Goal: Transaction & Acquisition: Purchase product/service

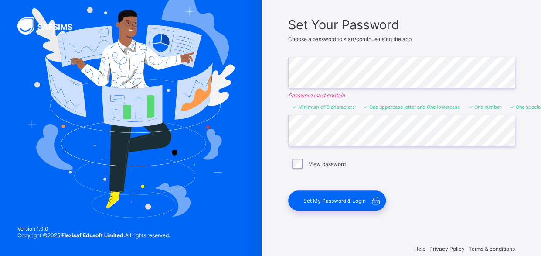
scroll to position [70, 0]
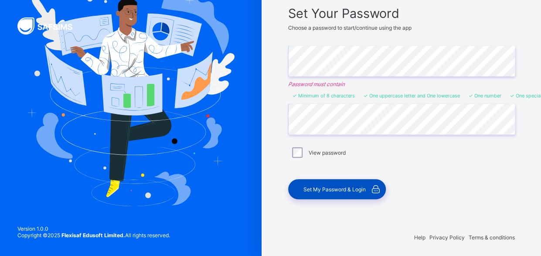
click at [337, 186] on span "Set My Password & Login" at bounding box center [335, 189] width 62 height 7
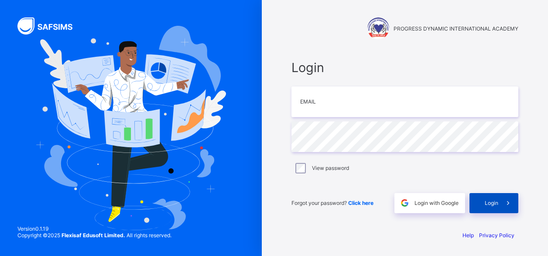
click at [491, 198] on div "Login" at bounding box center [493, 203] width 49 height 20
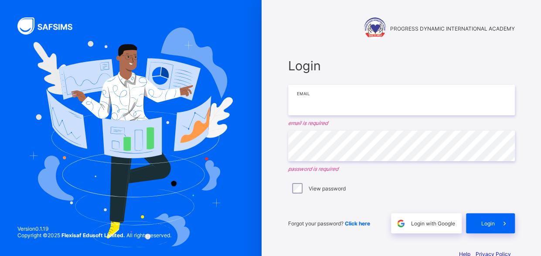
click at [364, 100] on input "email" at bounding box center [401, 100] width 227 height 31
type input "**********"
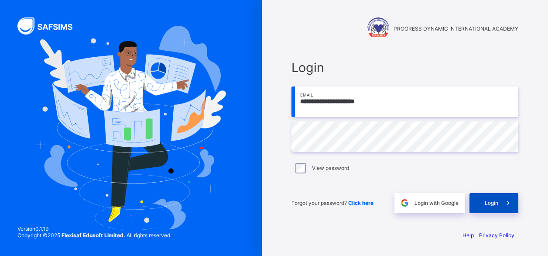
click at [494, 202] on span "Login" at bounding box center [492, 202] width 14 height 7
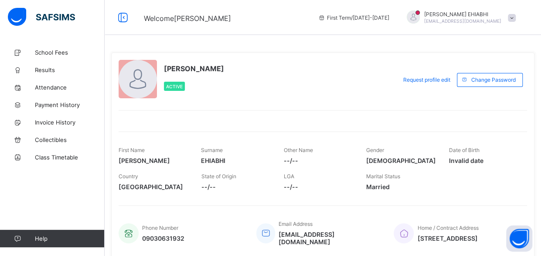
click at [53, 195] on div "School Fees Results Attendance Payment History Invoice History Collectibles Cla…" at bounding box center [52, 145] width 105 height 221
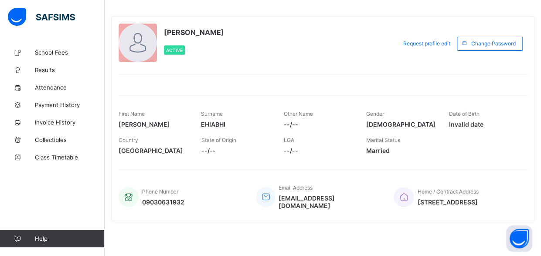
scroll to position [41, 0]
click at [53, 49] on span "School Fees" at bounding box center [70, 52] width 70 height 7
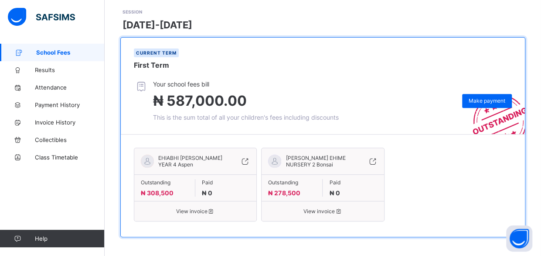
scroll to position [123, 0]
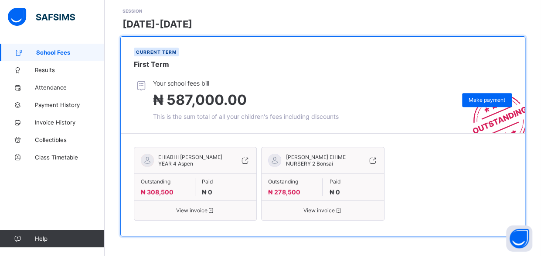
click at [429, 193] on div "EHIABHI [PERSON_NAME] YEAR 4 Aspen Outstanding ₦ 308,500 Paid ₦ 0 View invoice …" at bounding box center [323, 184] width 378 height 85
click at [433, 198] on div "EHIABHI [PERSON_NAME] YEAR 4 Aspen Outstanding ₦ 308,500 Paid ₦ 0 View invoice …" at bounding box center [323, 184] width 378 height 85
click at [54, 70] on span "Results" at bounding box center [70, 69] width 70 height 7
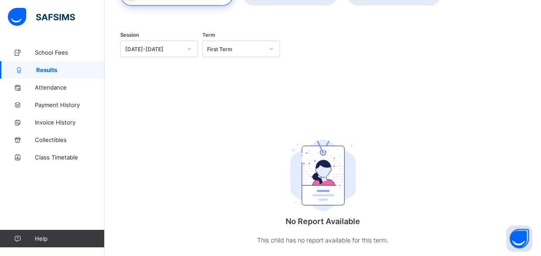
scroll to position [93, 0]
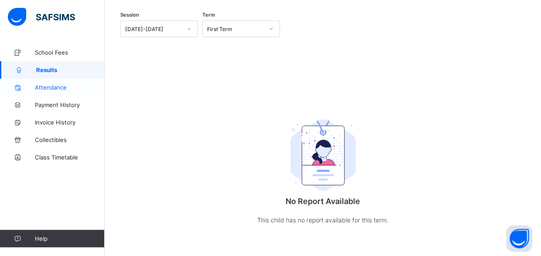
click at [60, 85] on span "Attendance" at bounding box center [70, 87] width 70 height 7
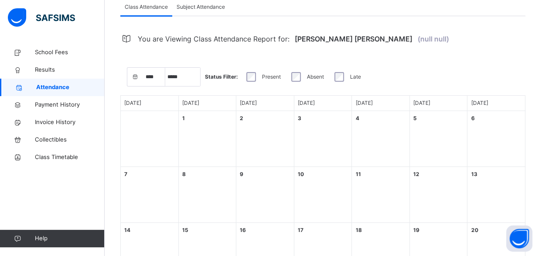
select select "****"
select select "*"
click at [452, 60] on div "**** **** **** ***** ****** ********* ******* ******** ******** *** * * * * * *…" at bounding box center [322, 223] width 405 height 333
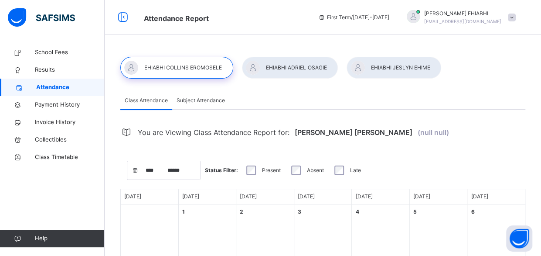
click at [280, 73] on div at bounding box center [290, 68] width 96 height 22
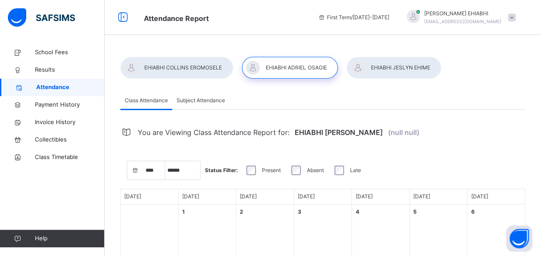
click at [375, 72] on div at bounding box center [394, 68] width 95 height 22
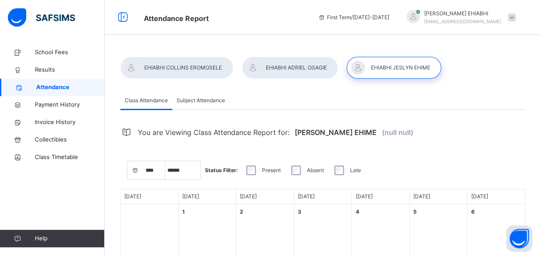
click at [210, 99] on span "Subject Attendance" at bounding box center [201, 100] width 48 height 8
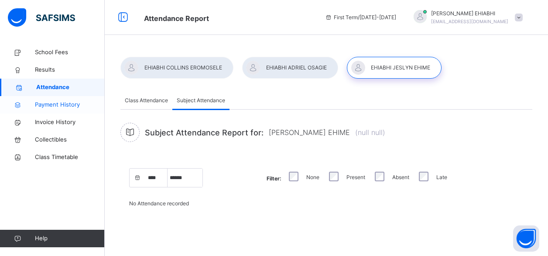
click at [58, 105] on span "Payment History" at bounding box center [70, 104] width 70 height 9
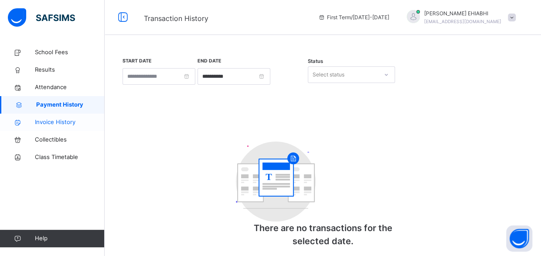
click at [58, 125] on span "Invoice History" at bounding box center [70, 122] width 70 height 9
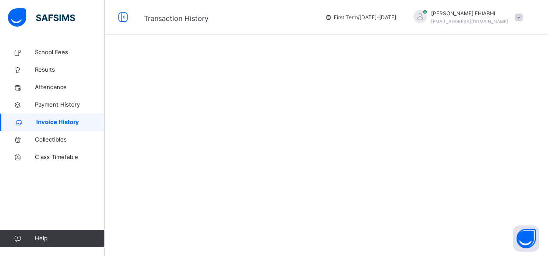
click at [58, 125] on span "Invoice History" at bounding box center [70, 122] width 68 height 9
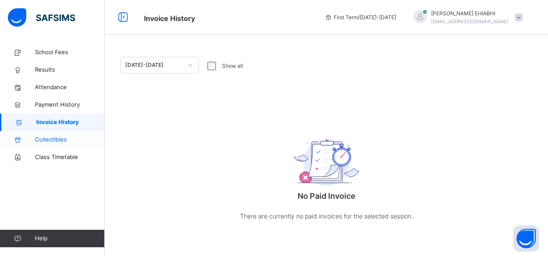
click at [55, 141] on span "Collectibles" at bounding box center [70, 139] width 70 height 9
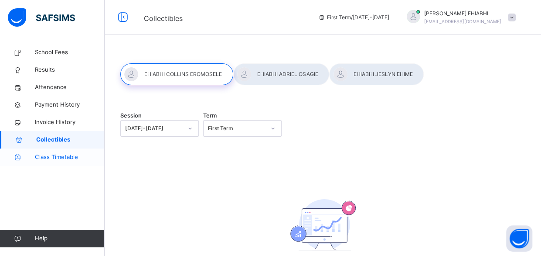
click at [56, 154] on span "Class Timetable" at bounding box center [70, 157] width 70 height 9
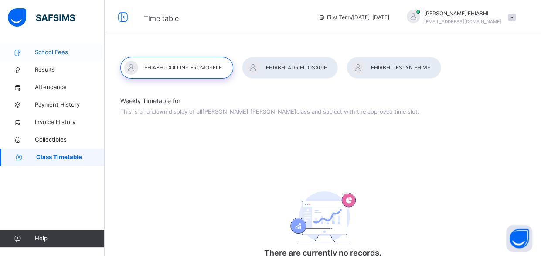
click at [55, 52] on span "School Fees" at bounding box center [70, 52] width 70 height 9
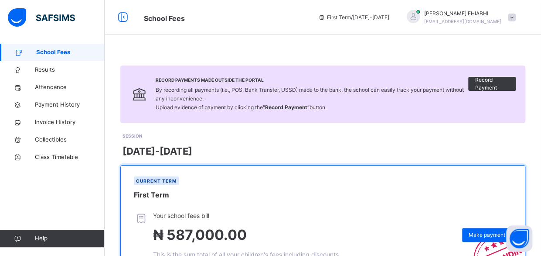
click at [187, 135] on div "SESSION [DATE]-[DATE]" at bounding box center [324, 145] width 403 height 27
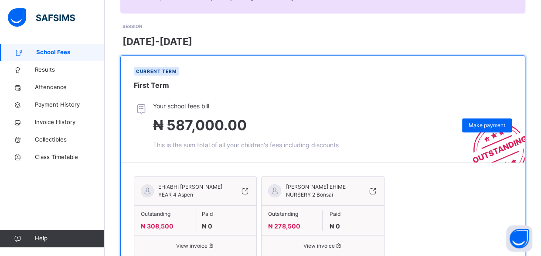
scroll to position [140, 0]
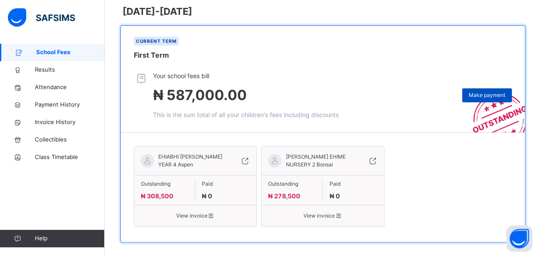
click at [481, 94] on span "Make payment" at bounding box center [487, 95] width 37 height 8
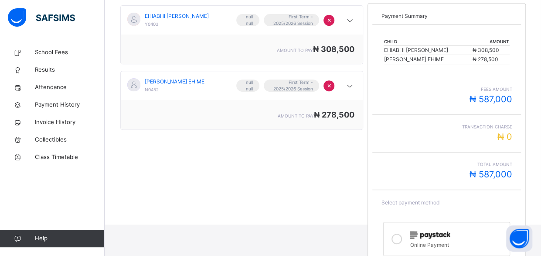
scroll to position [143, 0]
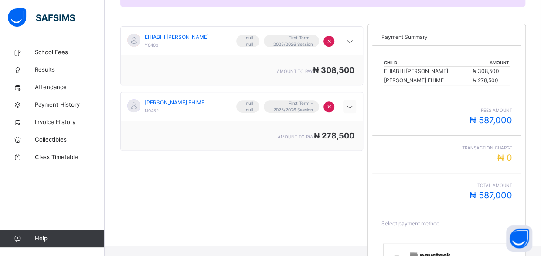
click at [355, 107] on icon at bounding box center [350, 107] width 10 height 11
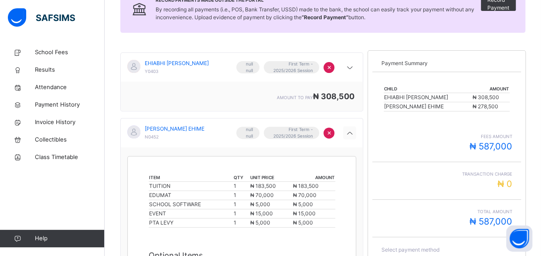
scroll to position [116, 0]
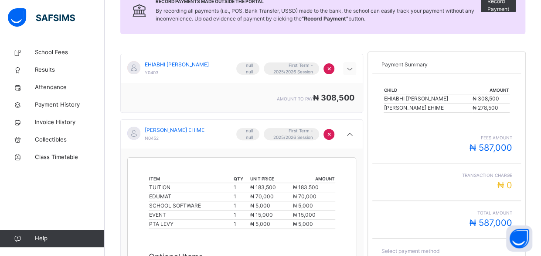
click at [355, 68] on icon at bounding box center [350, 69] width 10 height 11
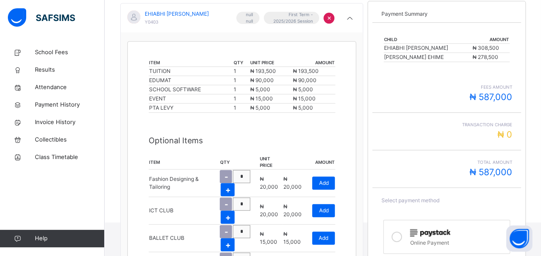
scroll to position [81, 0]
